Goal: Information Seeking & Learning: Learn about a topic

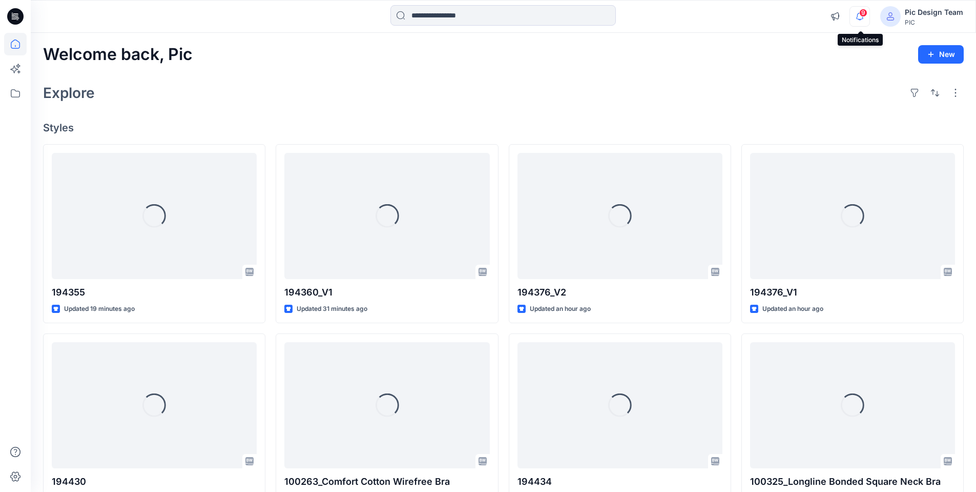
click at [864, 20] on icon "button" at bounding box center [859, 16] width 19 height 21
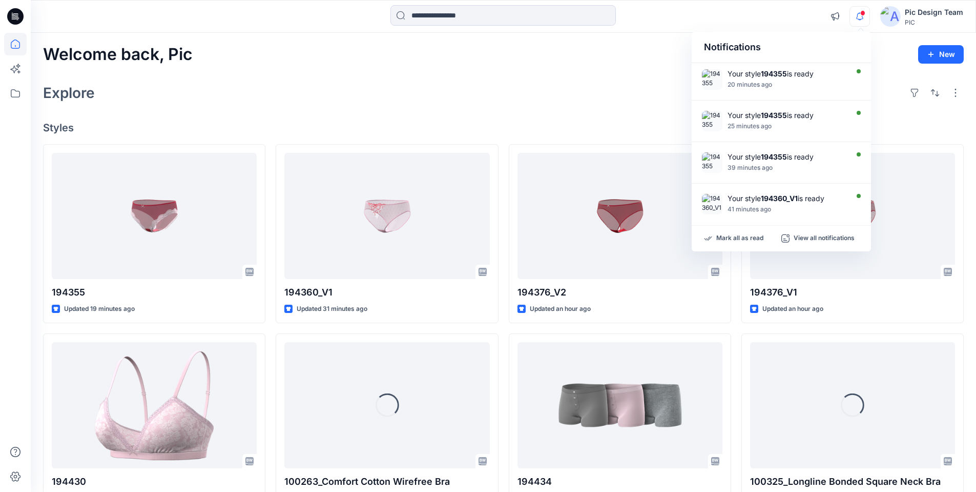
click at [863, 20] on icon "button" at bounding box center [859, 16] width 19 height 21
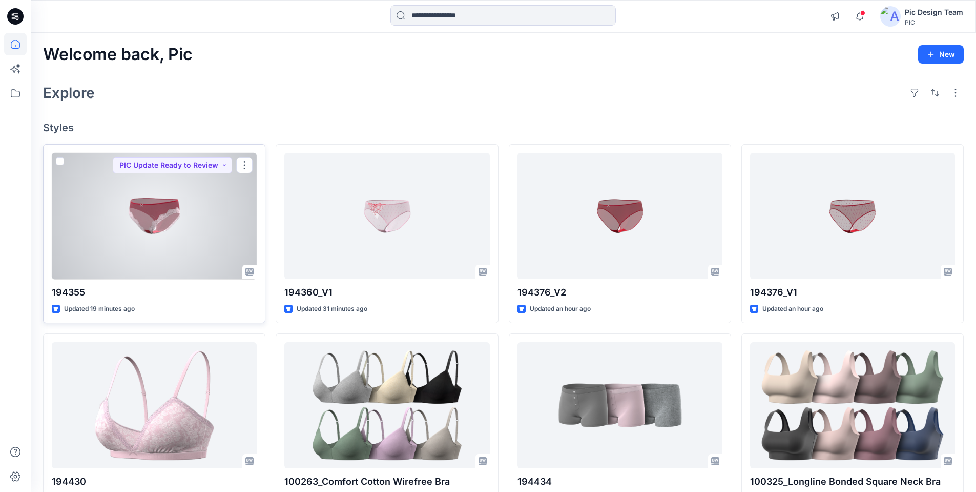
click at [201, 221] on div at bounding box center [154, 216] width 205 height 127
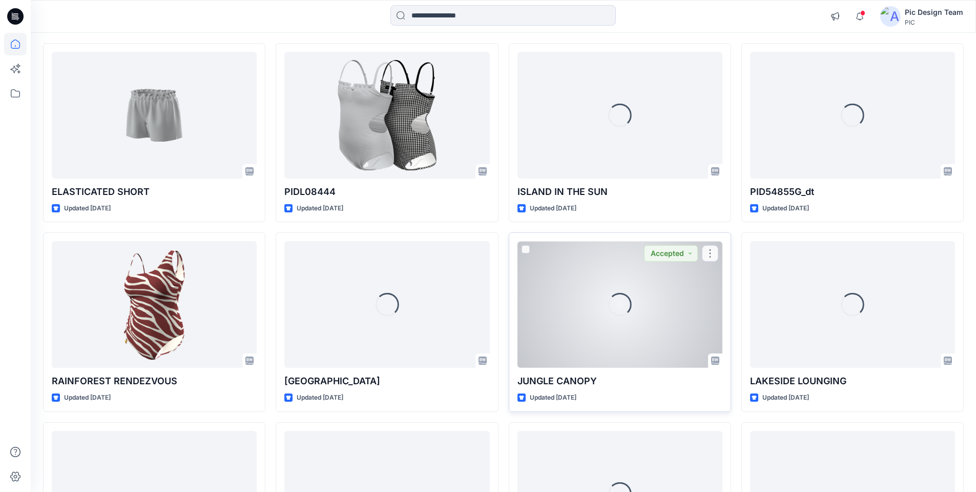
scroll to position [5778, 0]
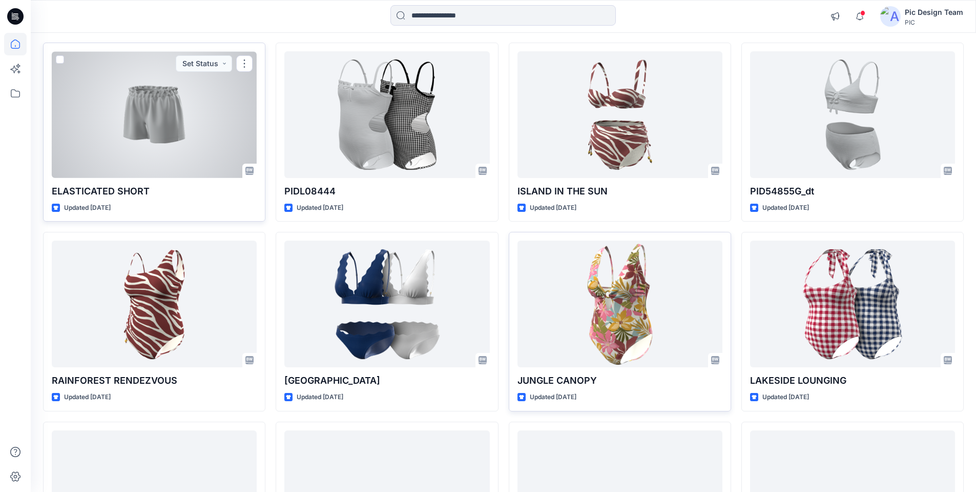
click at [168, 132] on div at bounding box center [154, 114] width 205 height 127
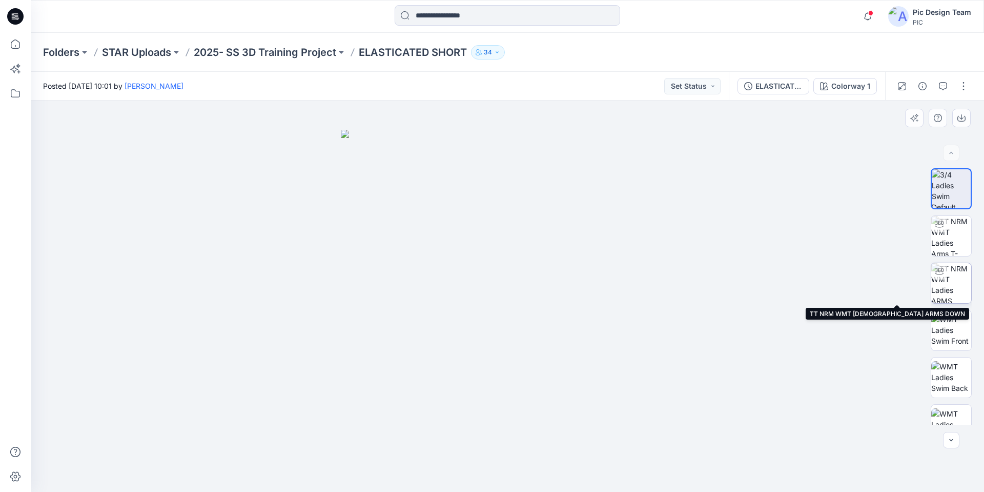
click at [958, 289] on img at bounding box center [951, 283] width 40 height 40
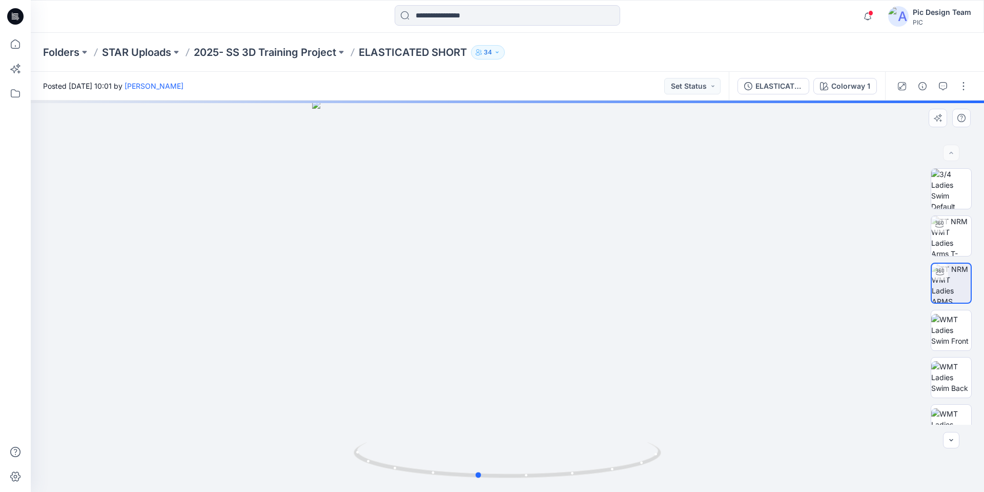
drag, startPoint x: 475, startPoint y: 479, endPoint x: 752, endPoint y: 459, distance: 278.5
click at [752, 459] on div at bounding box center [507, 295] width 953 height 391
click at [292, 50] on p "2025- SS 3D Training Project" at bounding box center [265, 52] width 142 height 14
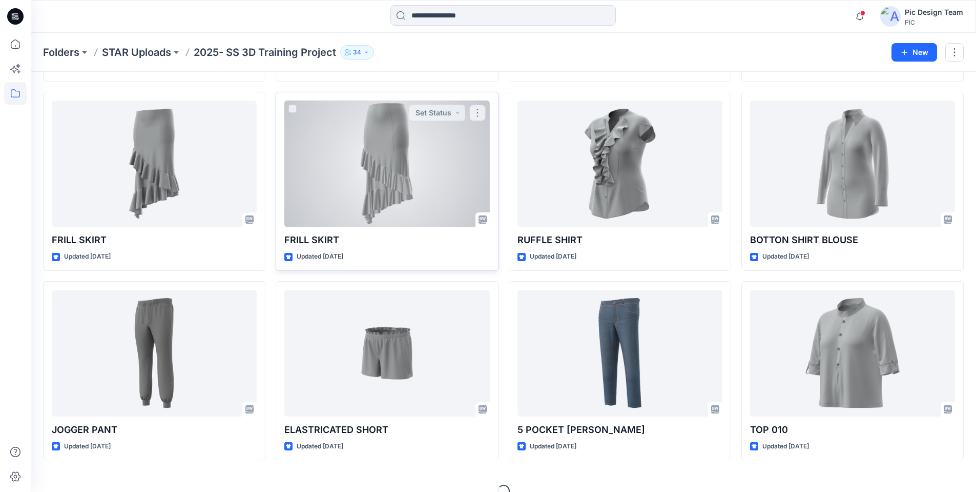
scroll to position [797, 0]
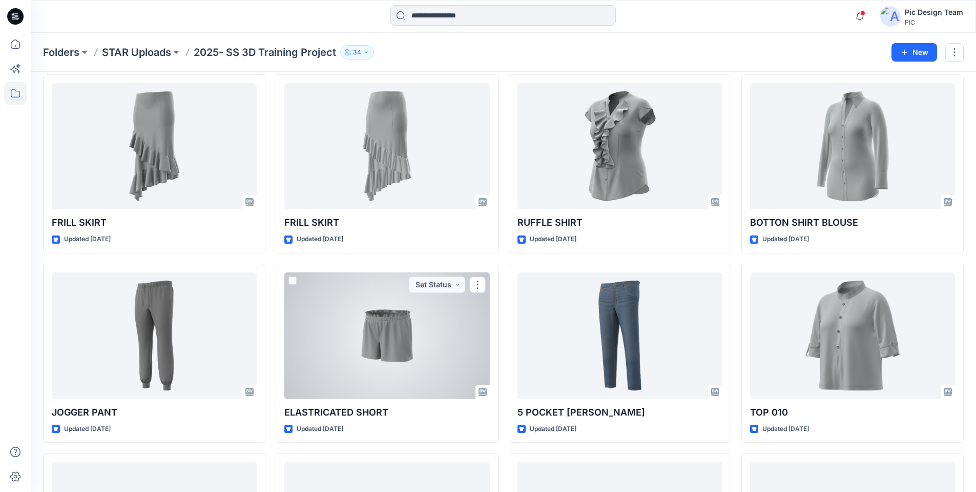
click at [394, 339] on div at bounding box center [386, 335] width 205 height 127
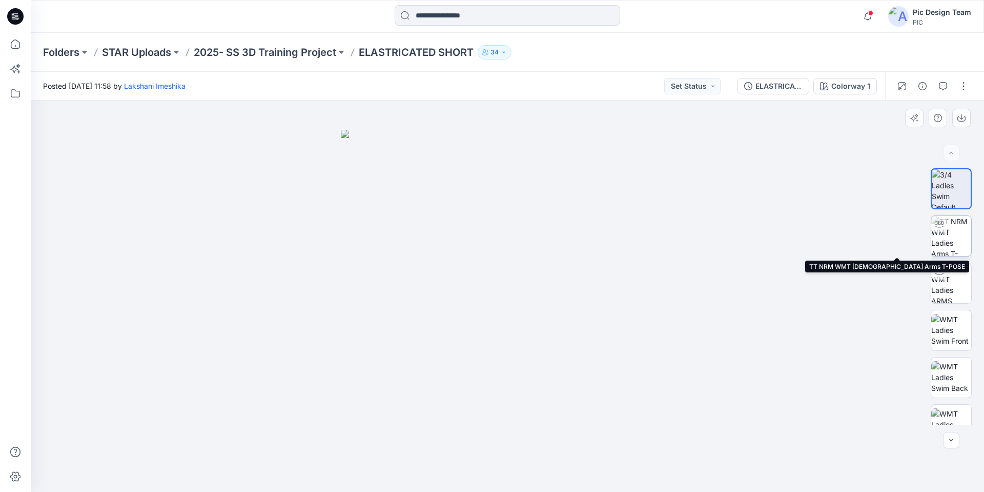
click at [948, 252] on img at bounding box center [951, 236] width 40 height 40
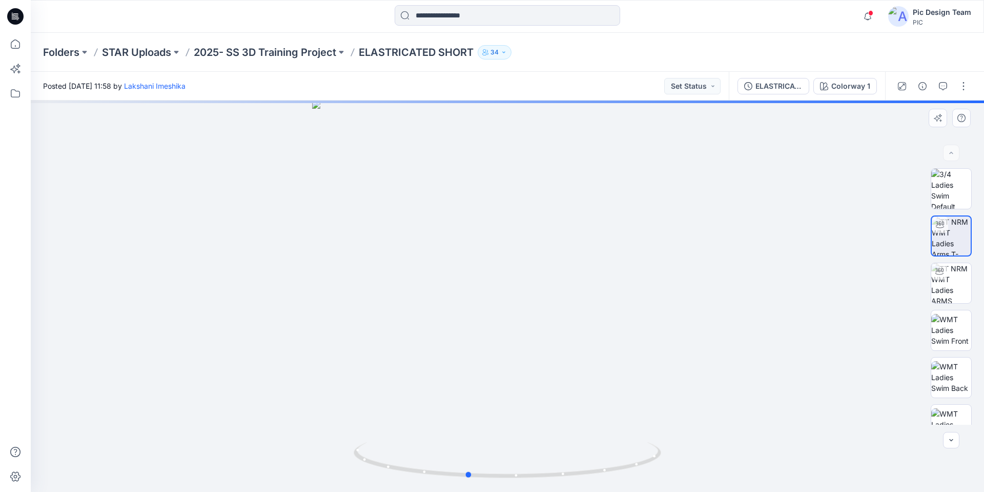
drag, startPoint x: 536, startPoint y: 469, endPoint x: 563, endPoint y: 187, distance: 283.7
click at [805, 455] on div at bounding box center [507, 295] width 953 height 391
